Goal: Transaction & Acquisition: Purchase product/service

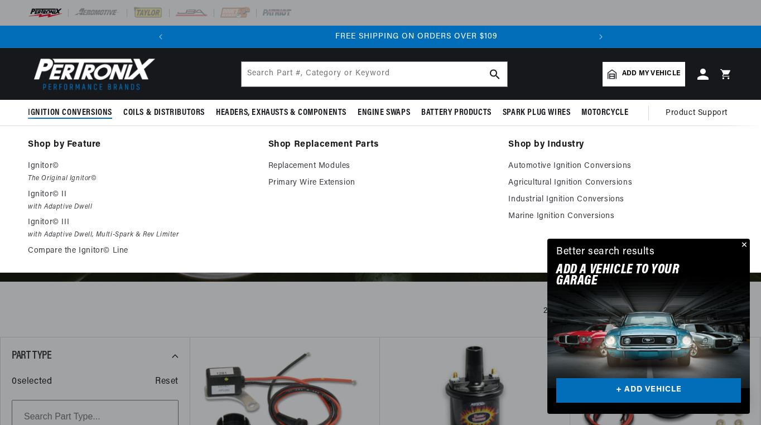
scroll to position [0, 417]
click at [95, 116] on span "Ignition Conversions" at bounding box center [70, 113] width 84 height 12
click at [79, 176] on em "The Original Ignitor©" at bounding box center [140, 179] width 225 height 12
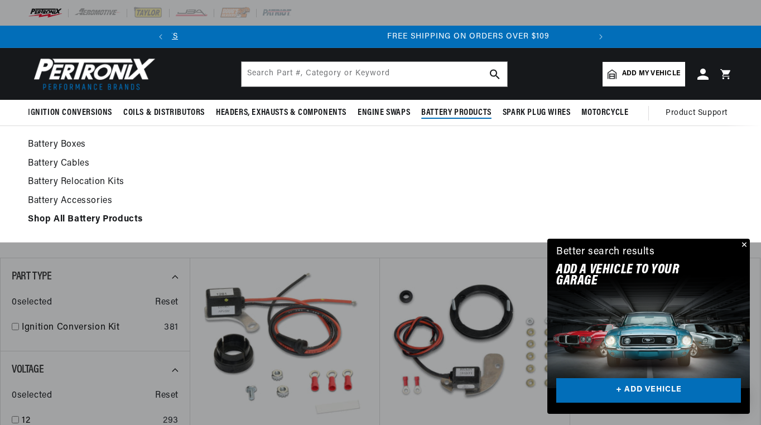
scroll to position [0, 417]
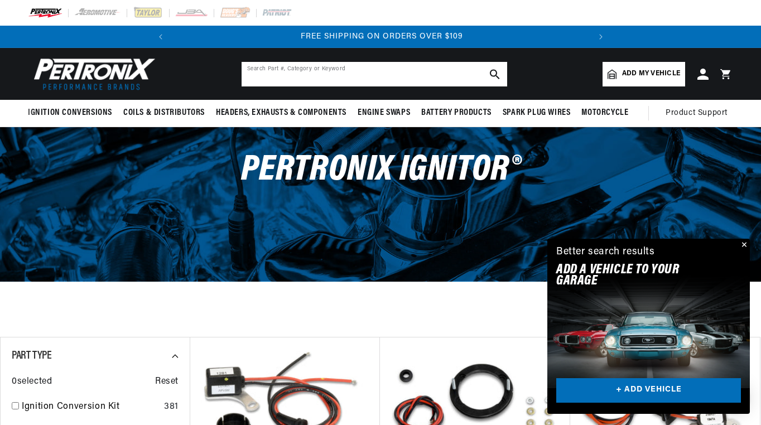
click at [319, 80] on input "text" at bounding box center [373, 74] width 265 height 25
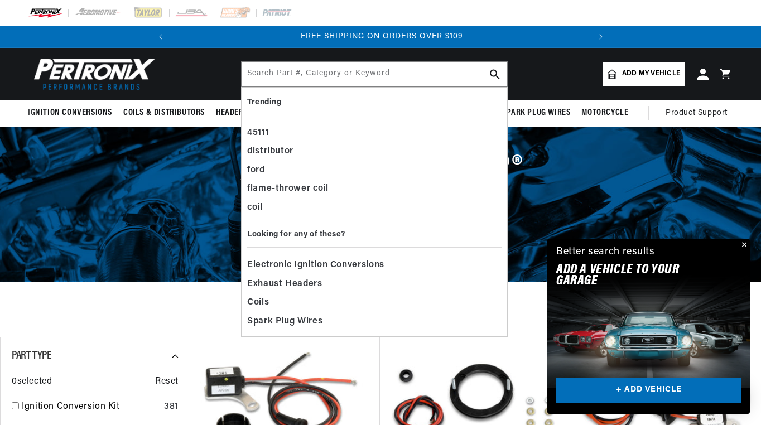
click at [632, 70] on span "Add my vehicle" at bounding box center [651, 74] width 58 height 11
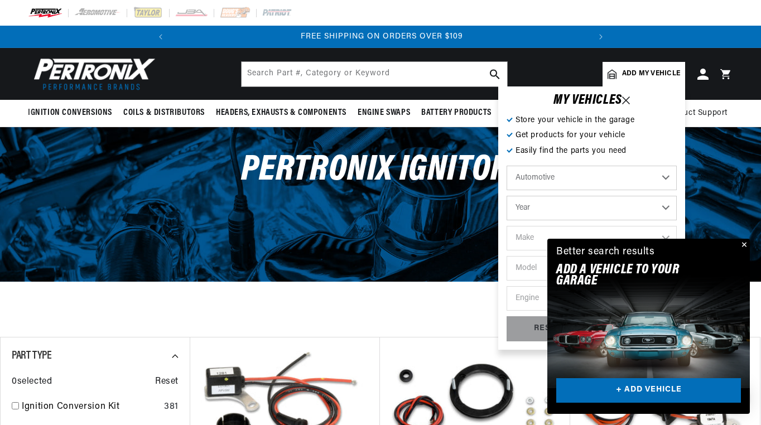
select select "1956"
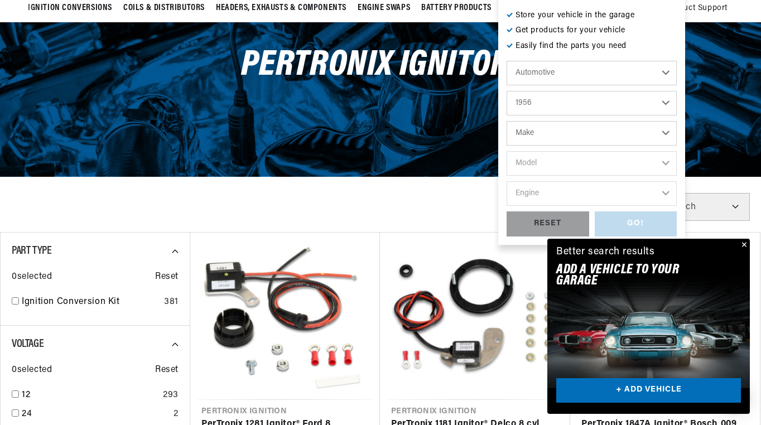
scroll to position [127, 0]
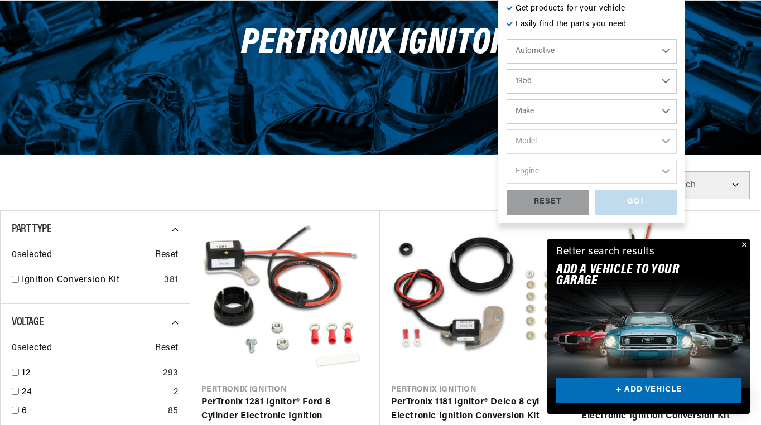
click at [743, 243] on button "Close" at bounding box center [742, 245] width 13 height 13
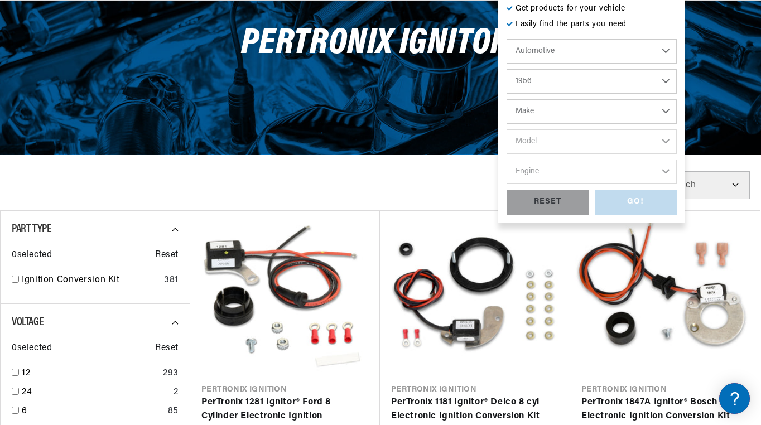
scroll to position [0, 0]
select select "1957"
select select "[PERSON_NAME]"
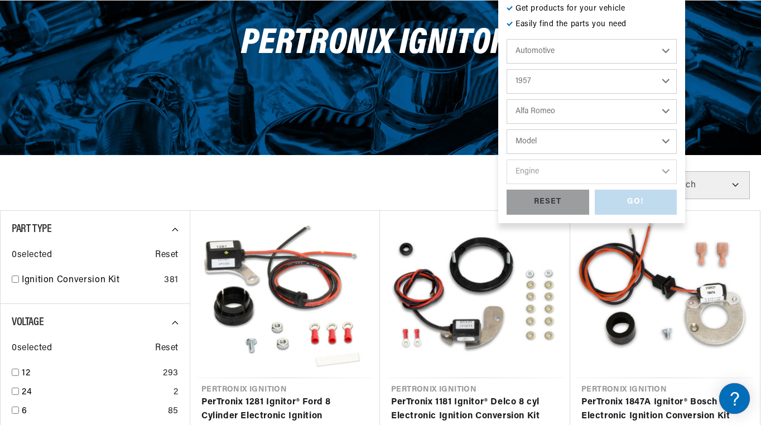
select select "100-6"
select select "2.6L"
click at [643, 197] on div "GO!" at bounding box center [635, 202] width 83 height 25
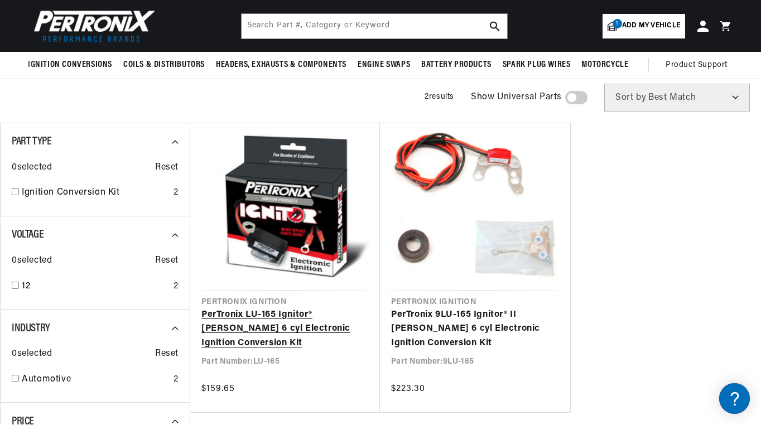
scroll to position [0, 417]
click at [299, 308] on link "PerTronix LU-165 Ignitor® [PERSON_NAME] 6 cyl Electronic Ignition Conversion Kit" at bounding box center [284, 329] width 167 height 43
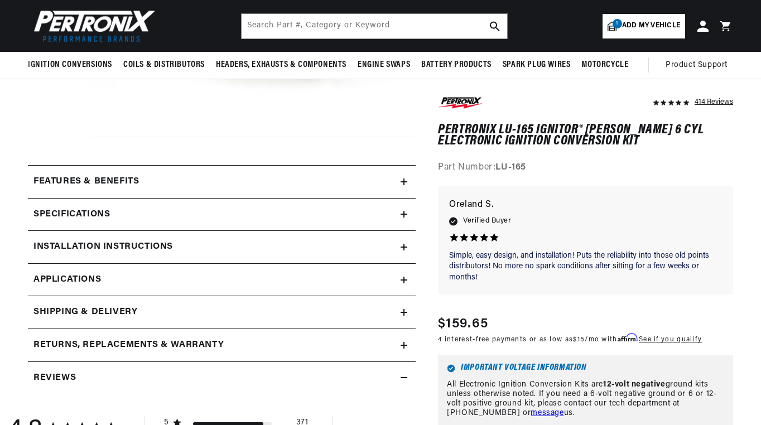
scroll to position [410, 0]
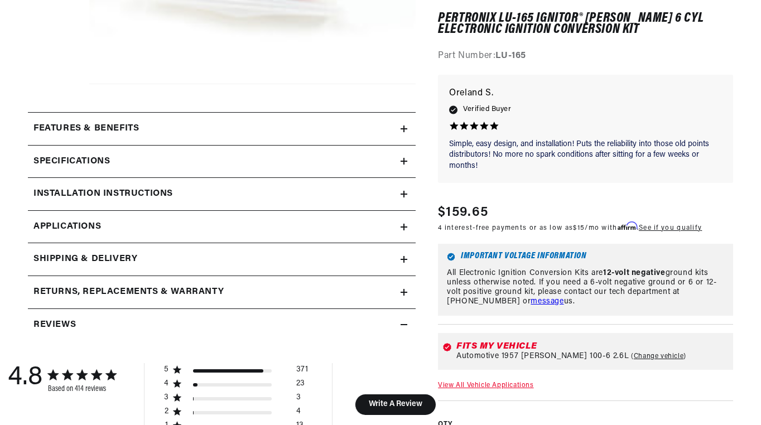
click at [404, 224] on icon at bounding box center [404, 227] width 0 height 7
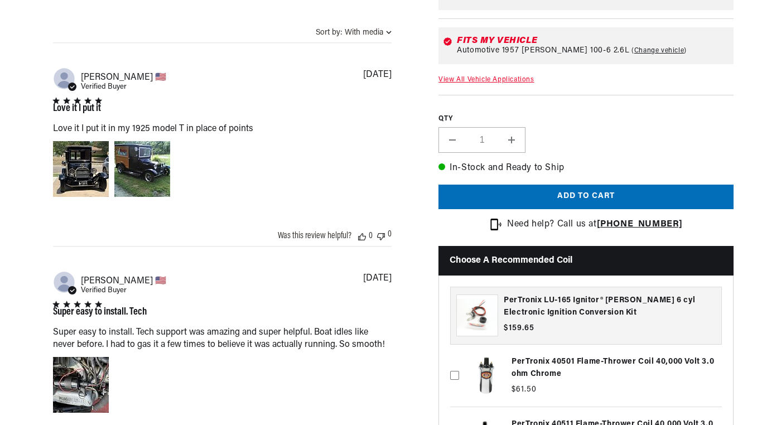
scroll to position [903, 0]
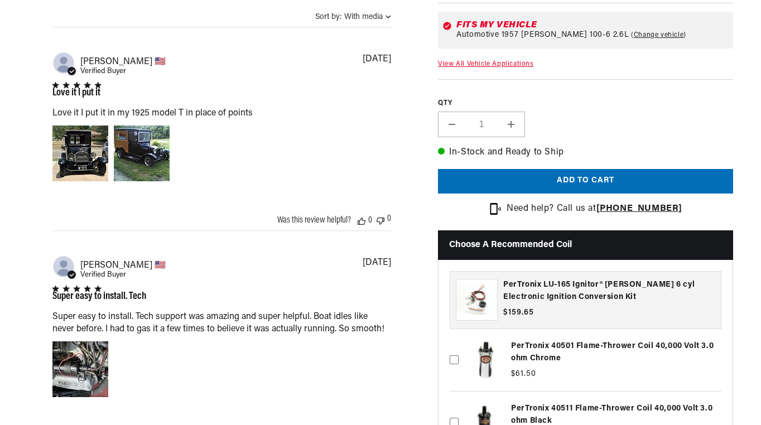
click at [611, 193] on button "Add to cart" at bounding box center [585, 180] width 295 height 25
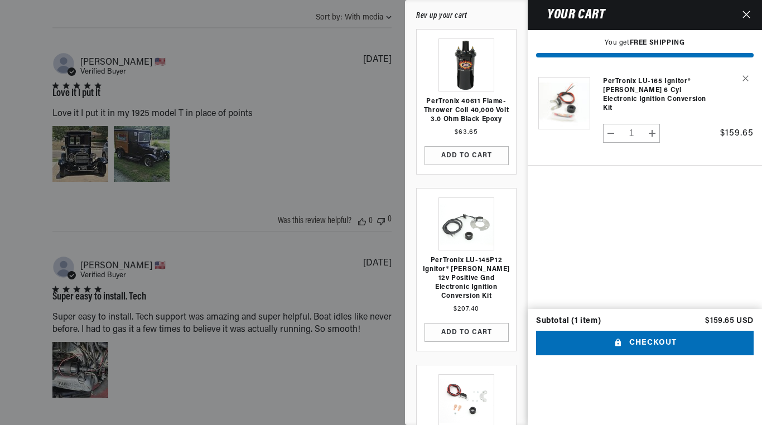
scroll to position [0, 0]
click at [467, 66] on link "Your cart" at bounding box center [466, 64] width 56 height 53
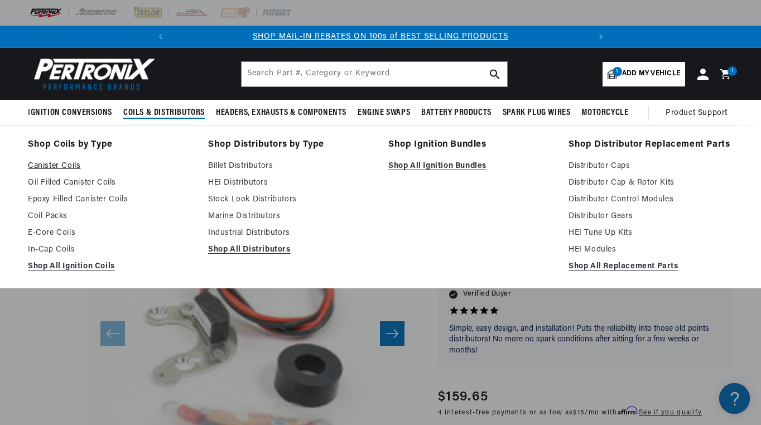
click at [67, 166] on link "Canister Coils" at bounding box center [110, 165] width 164 height 13
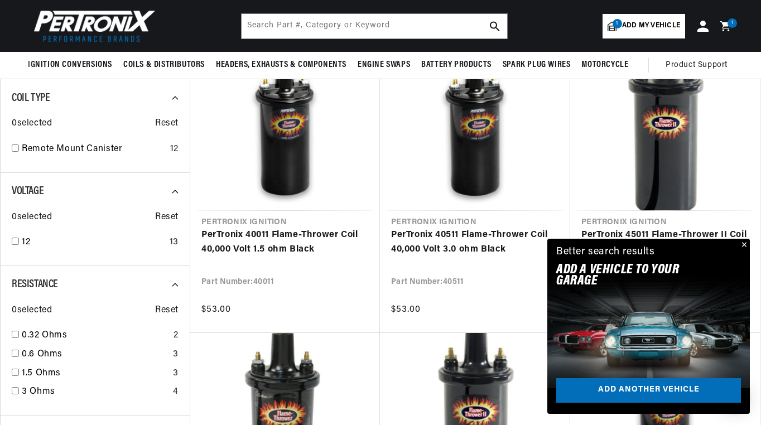
scroll to position [0, 417]
click at [740, 246] on button "Close" at bounding box center [742, 245] width 13 height 13
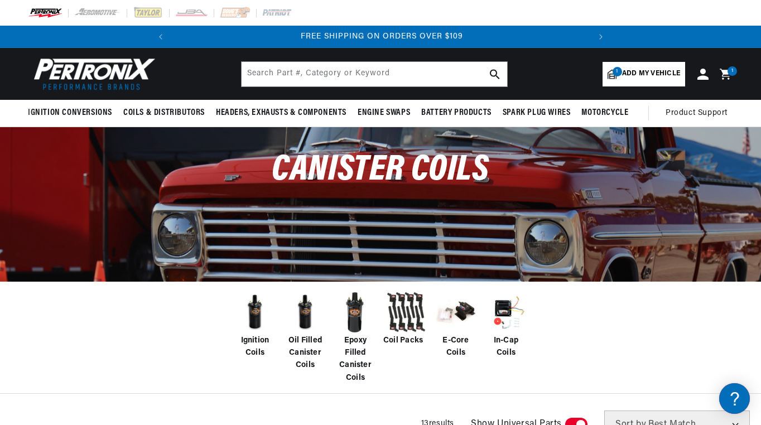
click at [728, 76] on icon at bounding box center [724, 74] width 11 height 11
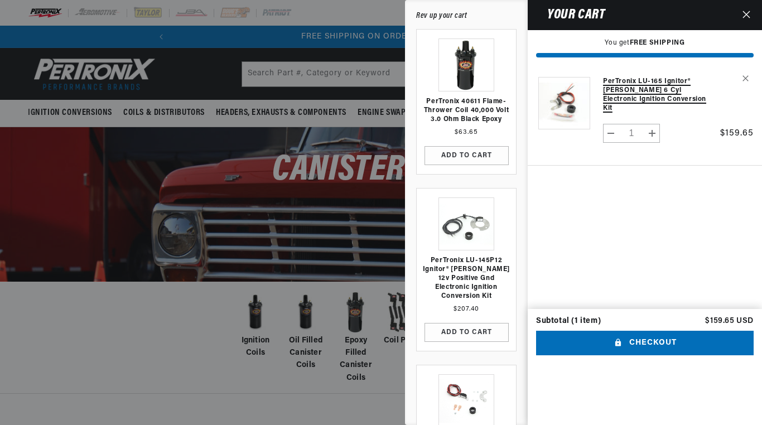
click at [642, 93] on link "PerTronix LU-165 Ignitor® [PERSON_NAME] 6 cyl Electronic Ignition Conversion Kit" at bounding box center [658, 95] width 111 height 36
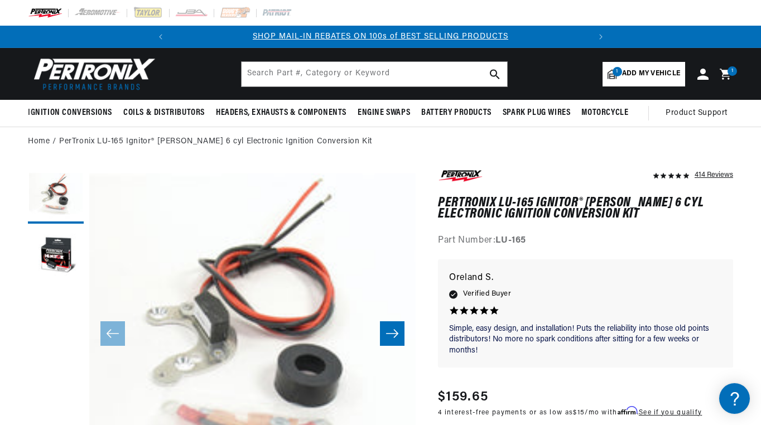
click at [728, 71] on div "1 1 item" at bounding box center [731, 70] width 9 height 9
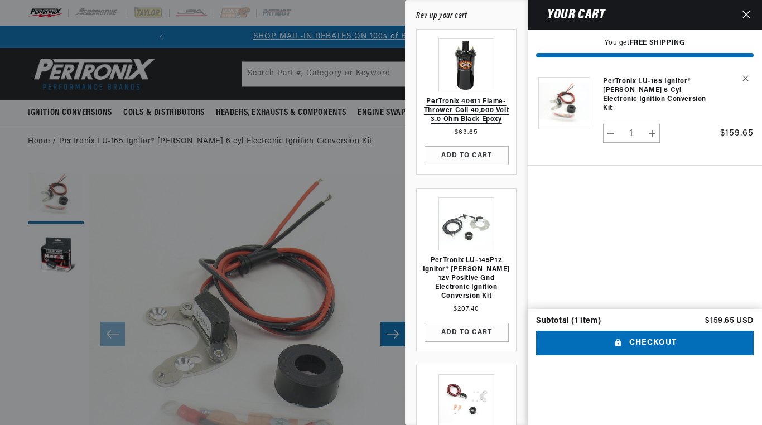
click at [459, 104] on link "PerTronix 40611 Flame-Thrower Coil 40,000 Volt 3.0 ohm Black Epoxy" at bounding box center [466, 110] width 88 height 27
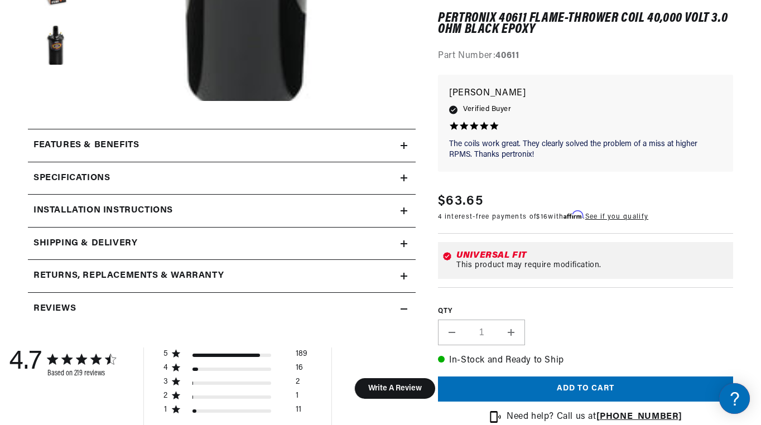
scroll to position [395, 0]
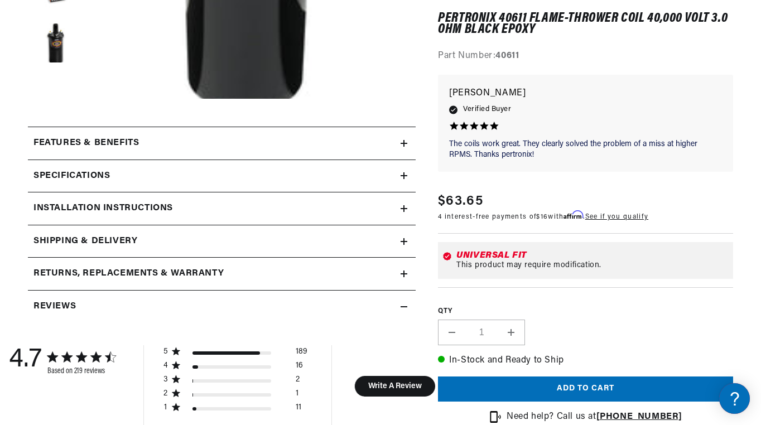
click at [584, 381] on button "Add to cart" at bounding box center [585, 388] width 295 height 25
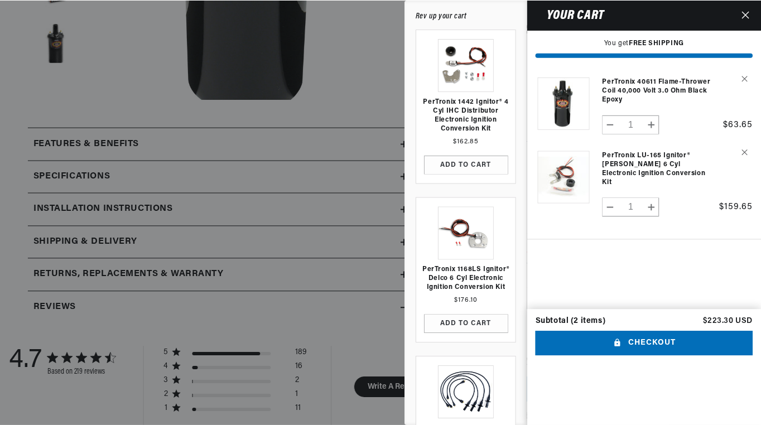
scroll to position [0, 417]
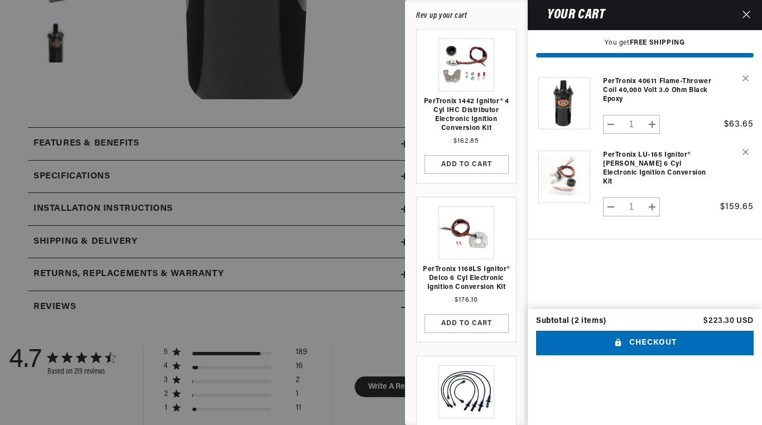
click at [353, 205] on div at bounding box center [381, 212] width 762 height 425
